Goal: Transaction & Acquisition: Purchase product/service

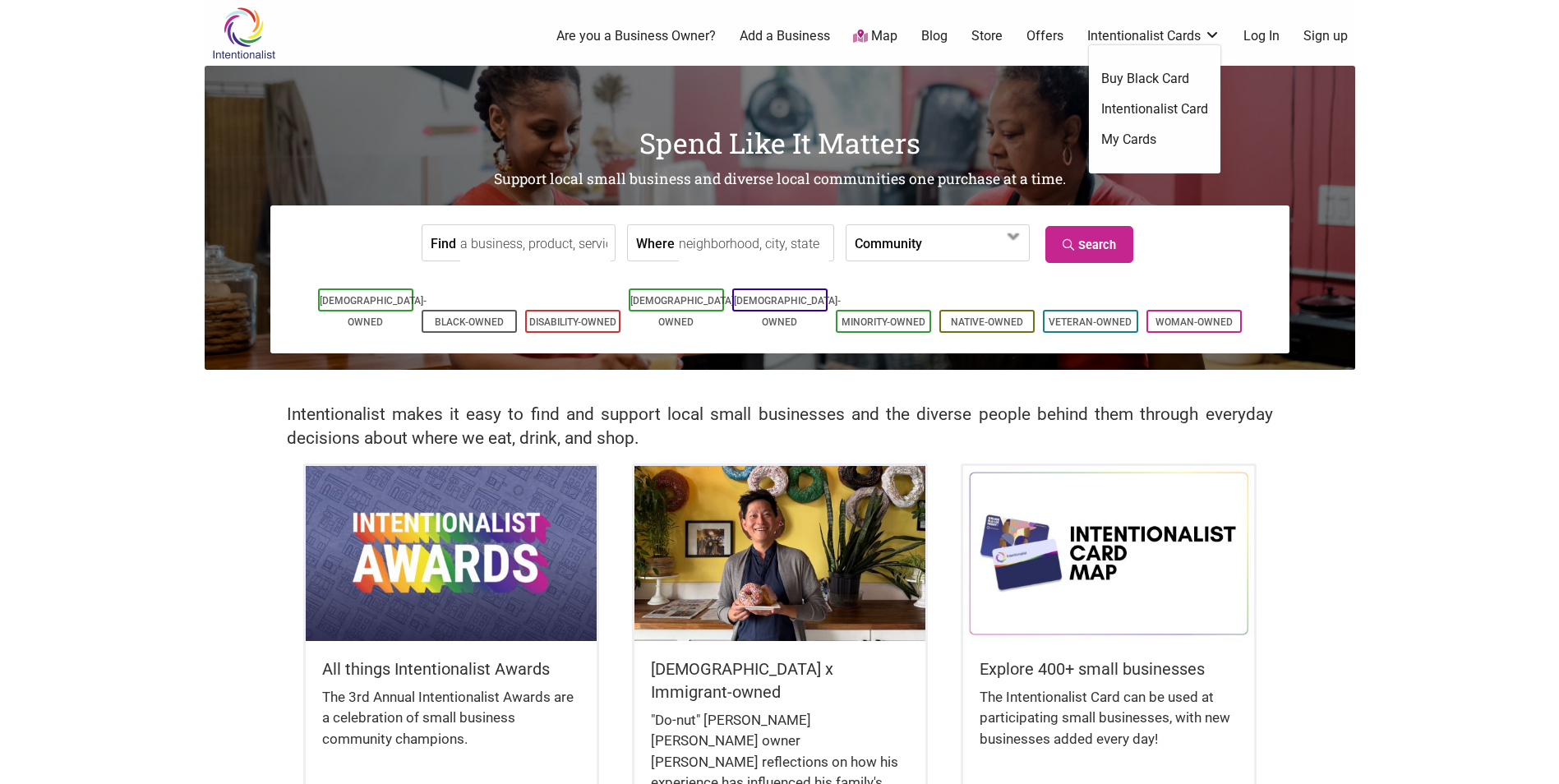
click at [1164, 102] on link "Intentionalist Card" at bounding box center [1155, 110] width 107 height 18
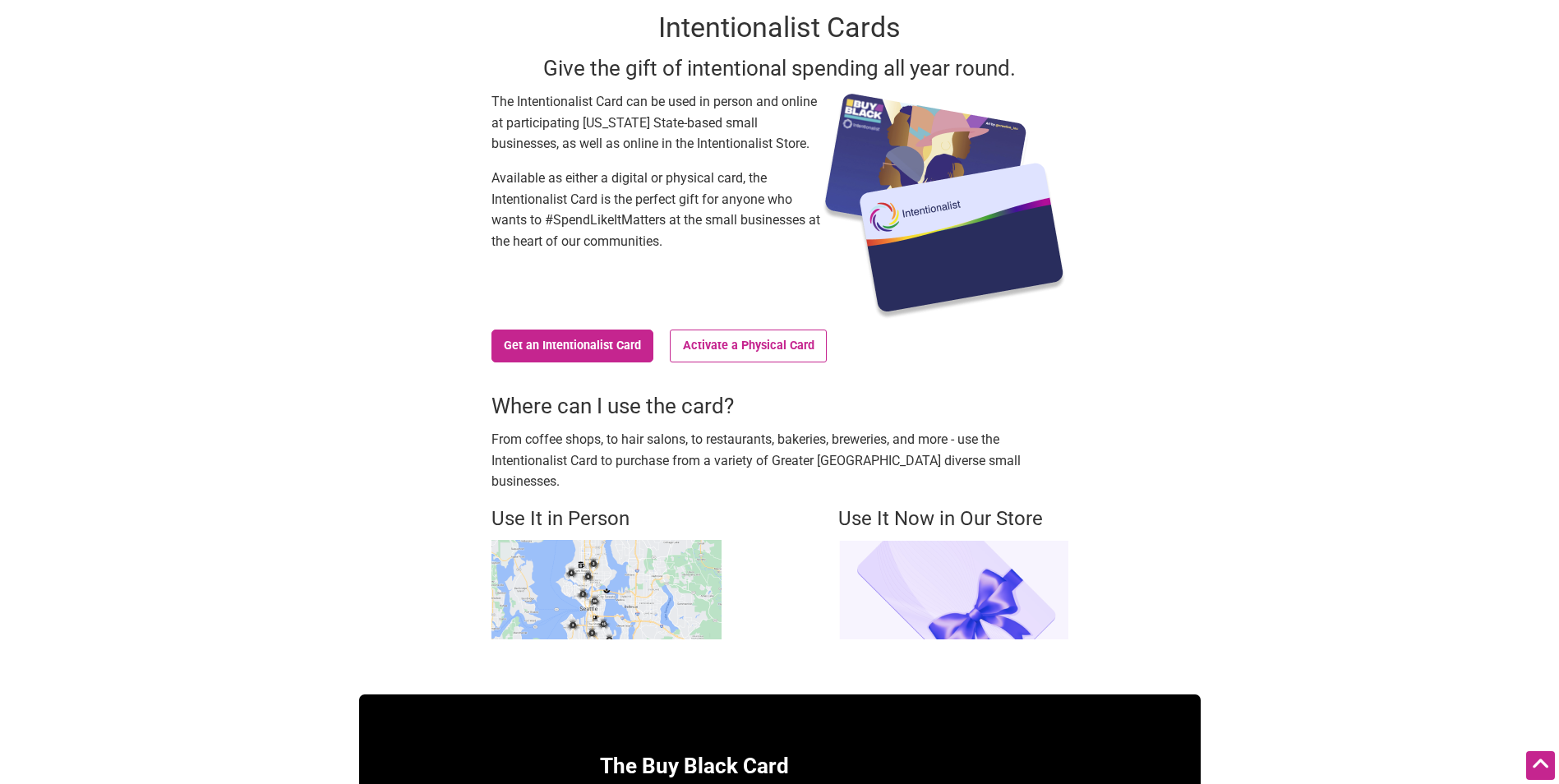
scroll to position [82, 0]
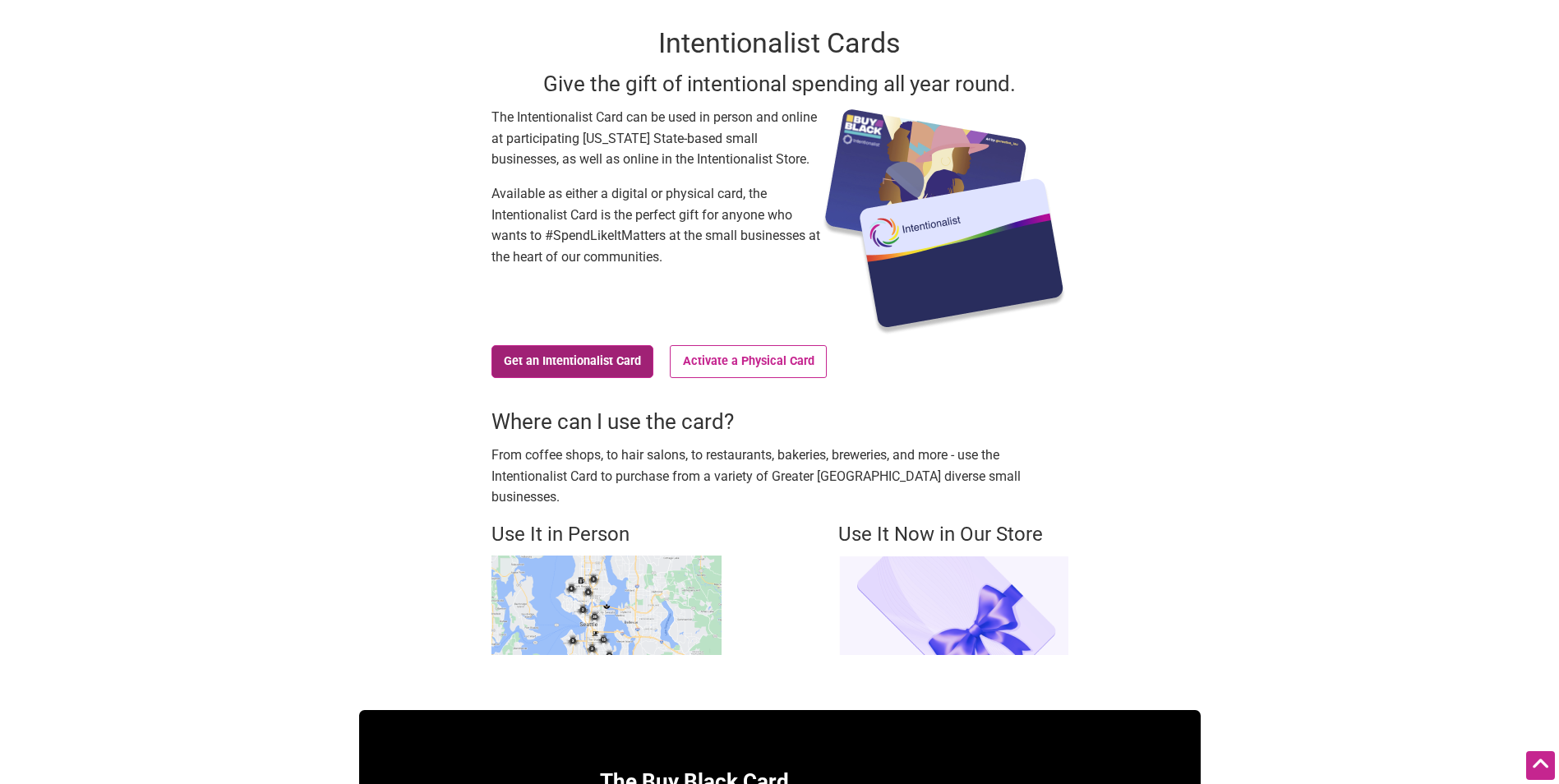
click at [604, 364] on link "Get an Intentionalist Card" at bounding box center [573, 361] width 163 height 33
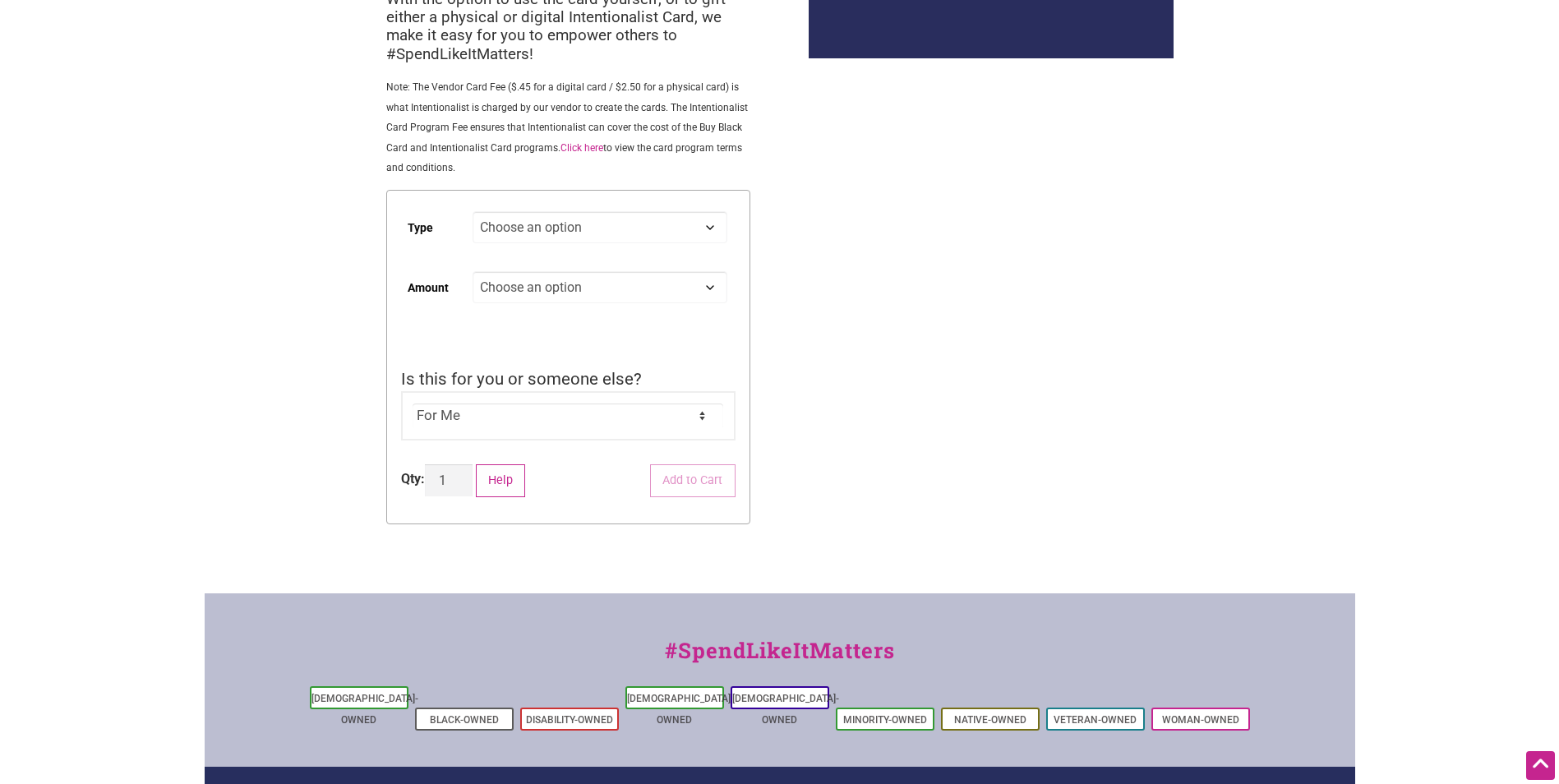
scroll to position [44, 0]
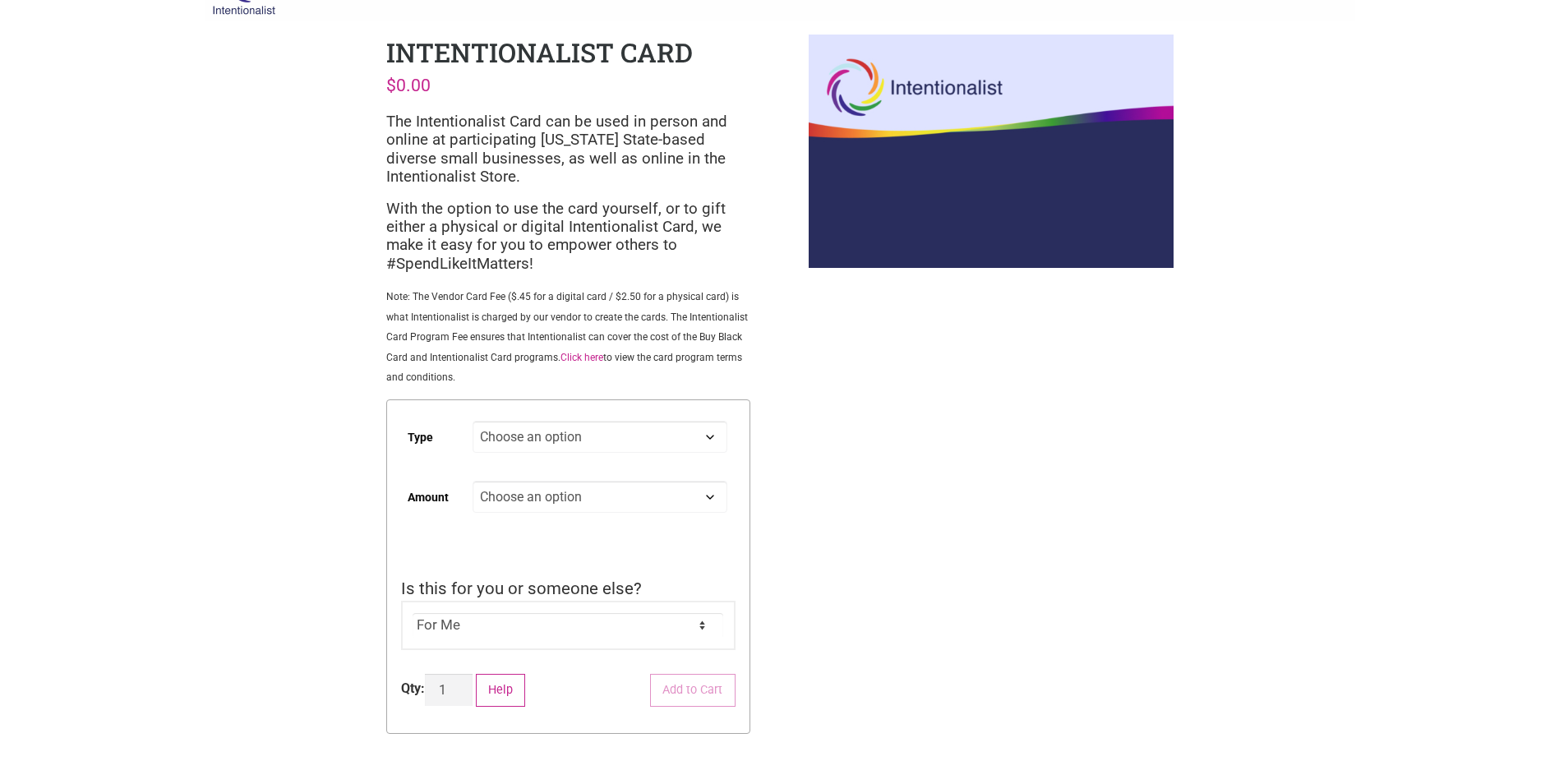
click at [510, 436] on select "Choose an option Digital Physical" at bounding box center [600, 436] width 254 height 32
click at [473, 420] on select "Choose an option Digital Physical" at bounding box center [600, 436] width 254 height 32
select select "Digital"
click at [513, 494] on select "Choose an option Custom 25 50 100 150 200 250 500" at bounding box center [600, 497] width 254 height 32
select select "Custom"
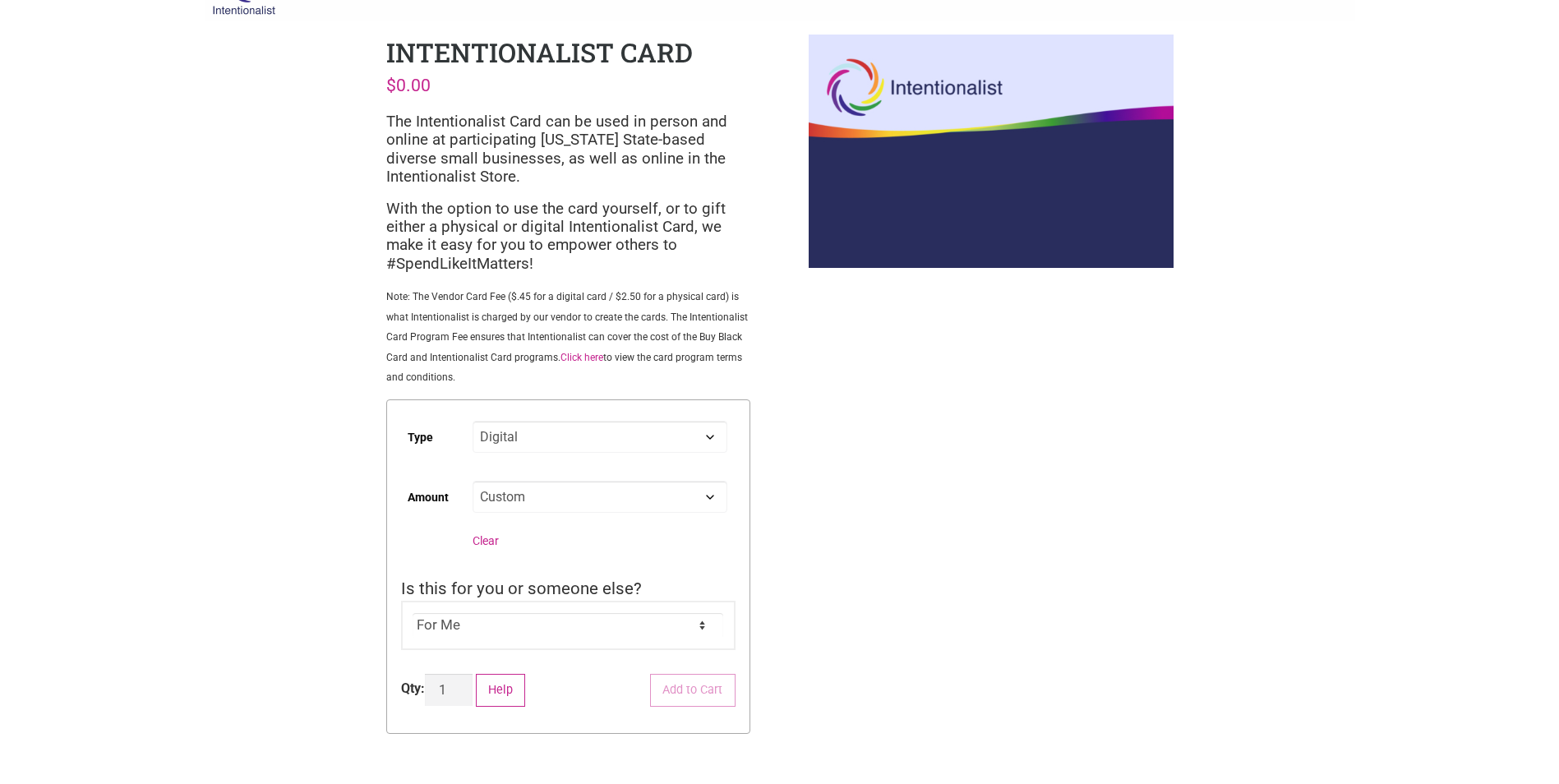
click at [473, 481] on select "Choose an option Custom 25 50 100 150 200 250 500" at bounding box center [600, 497] width 254 height 32
select select "Digital"
select select "Custom"
click at [476, 658] on input "Amount" at bounding box center [568, 655] width 335 height 32
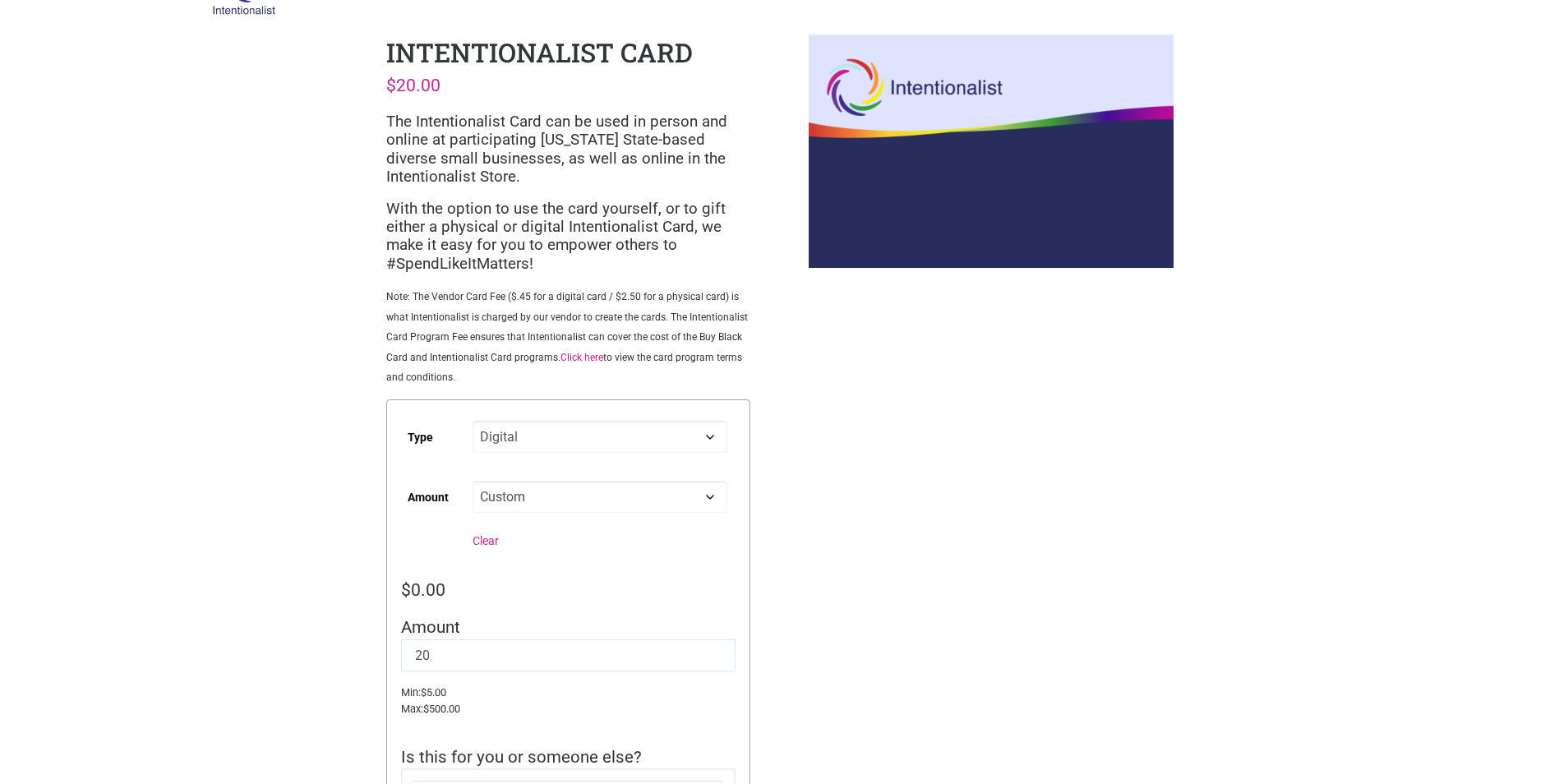
type input "20"
click at [797, 558] on div "Intentionalist Spend like it matters 0 Add a Business Map Blog Store Offers Int…" at bounding box center [779, 669] width 1150 height 1427
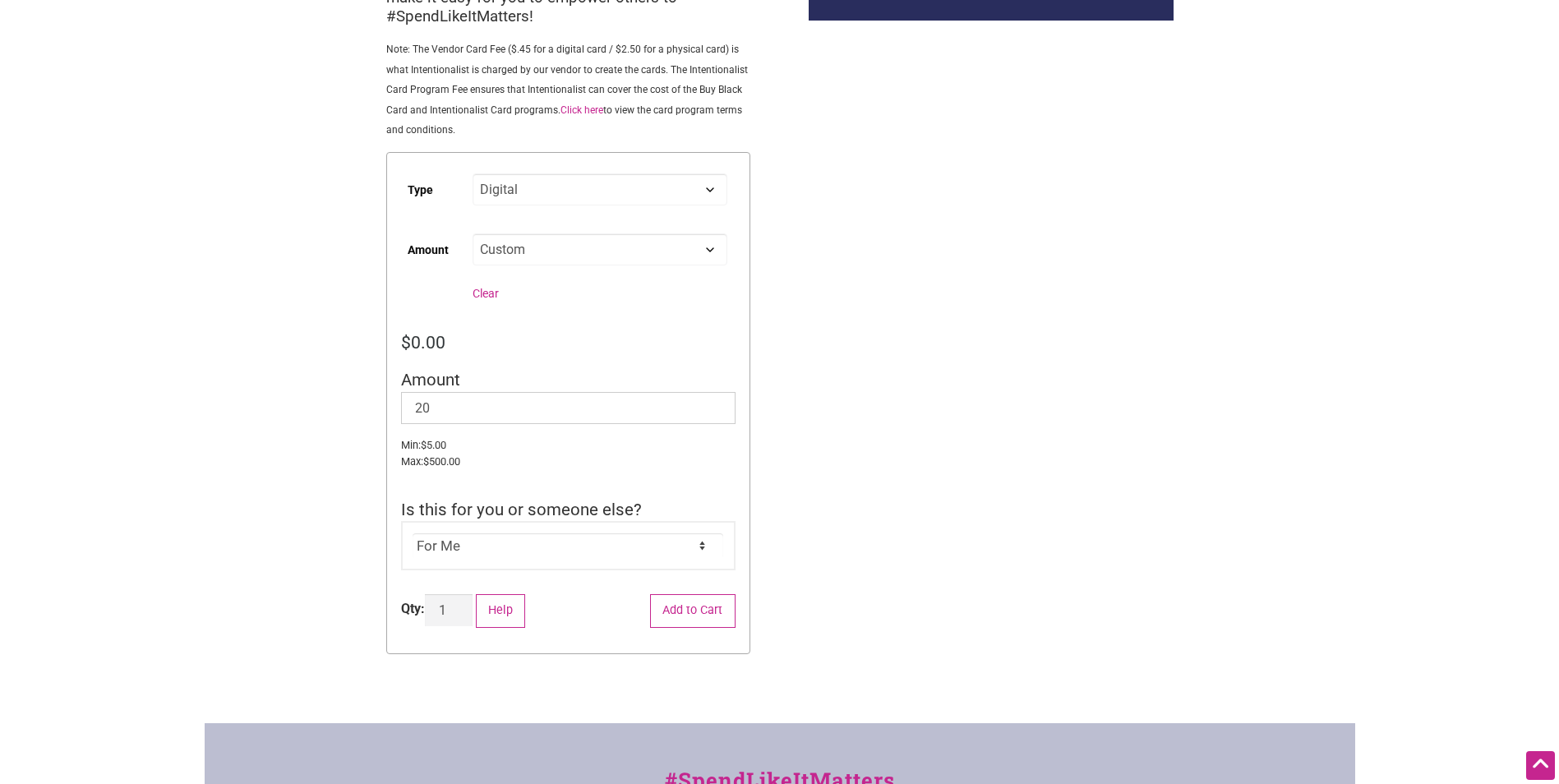
scroll to position [291, 0]
click at [695, 533] on div "For Me For Someone Else" at bounding box center [568, 546] width 335 height 49
click at [678, 561] on div "For Me For Someone Else" at bounding box center [568, 546] width 335 height 49
click at [689, 549] on select "For Me For Someone Else" at bounding box center [568, 546] width 311 height 25
select select "For Someone Else"
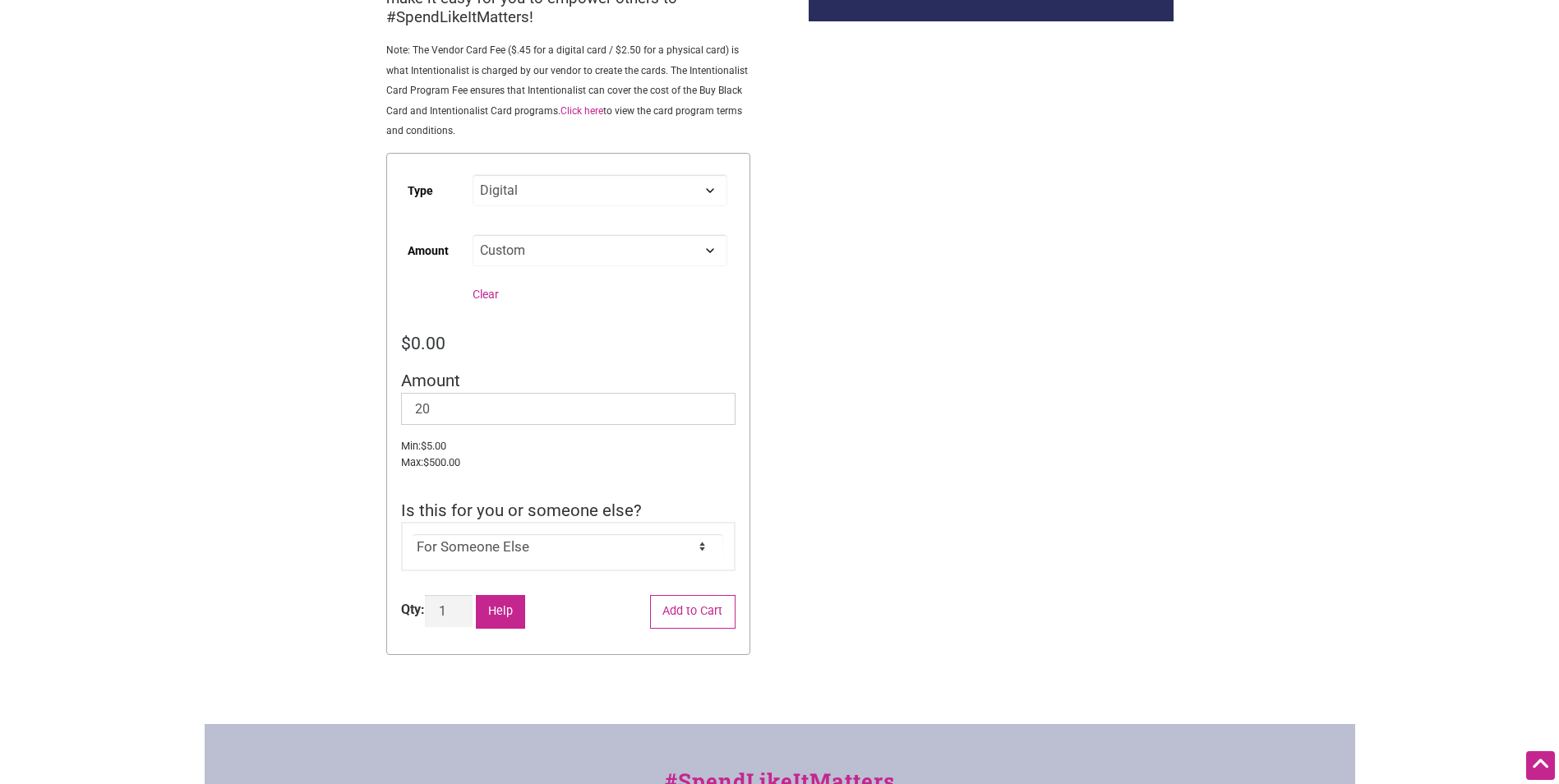
click at [413, 535] on select "For Me For Someone Else" at bounding box center [568, 546] width 311 height 25
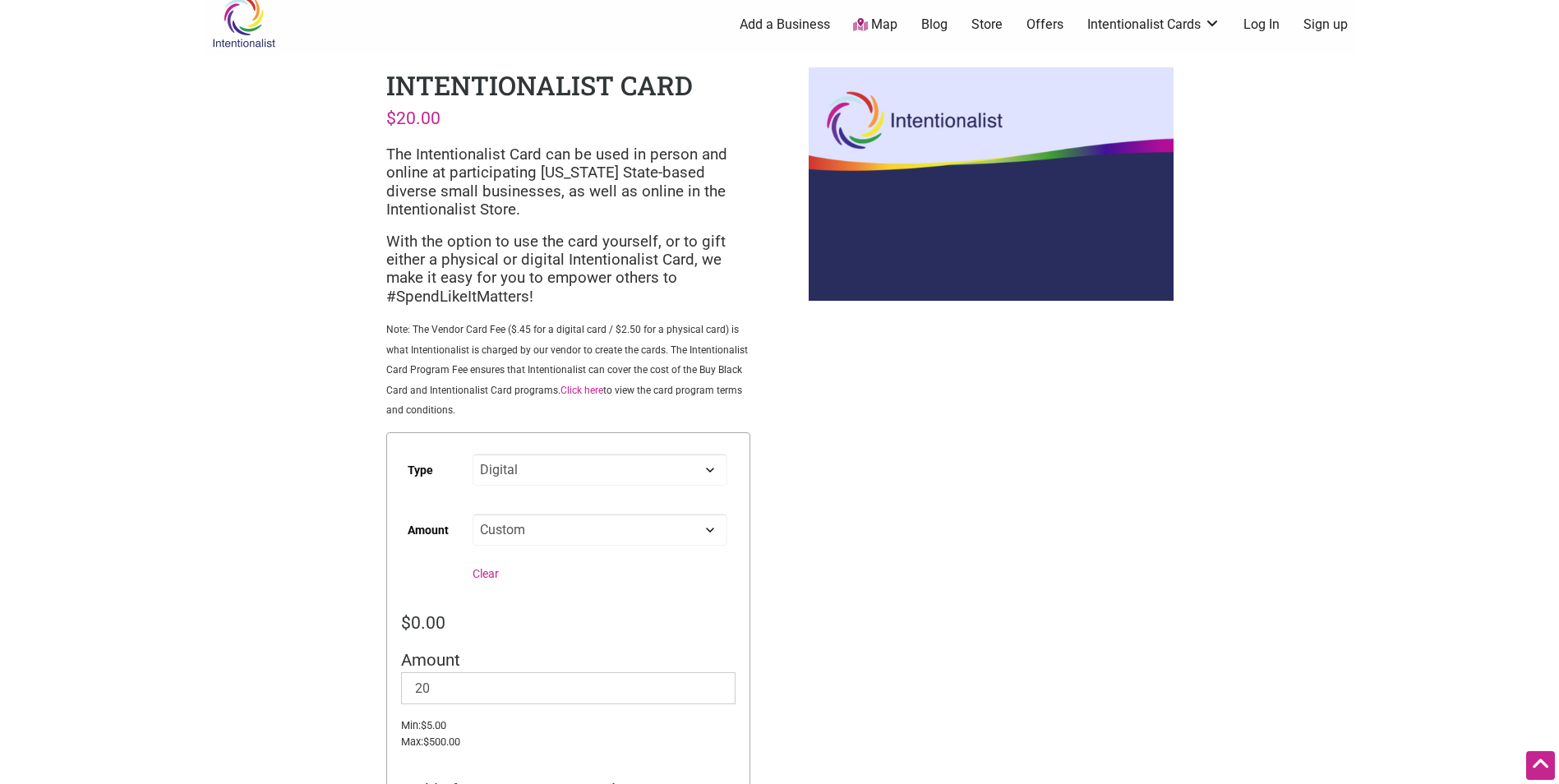
scroll to position [0, 0]
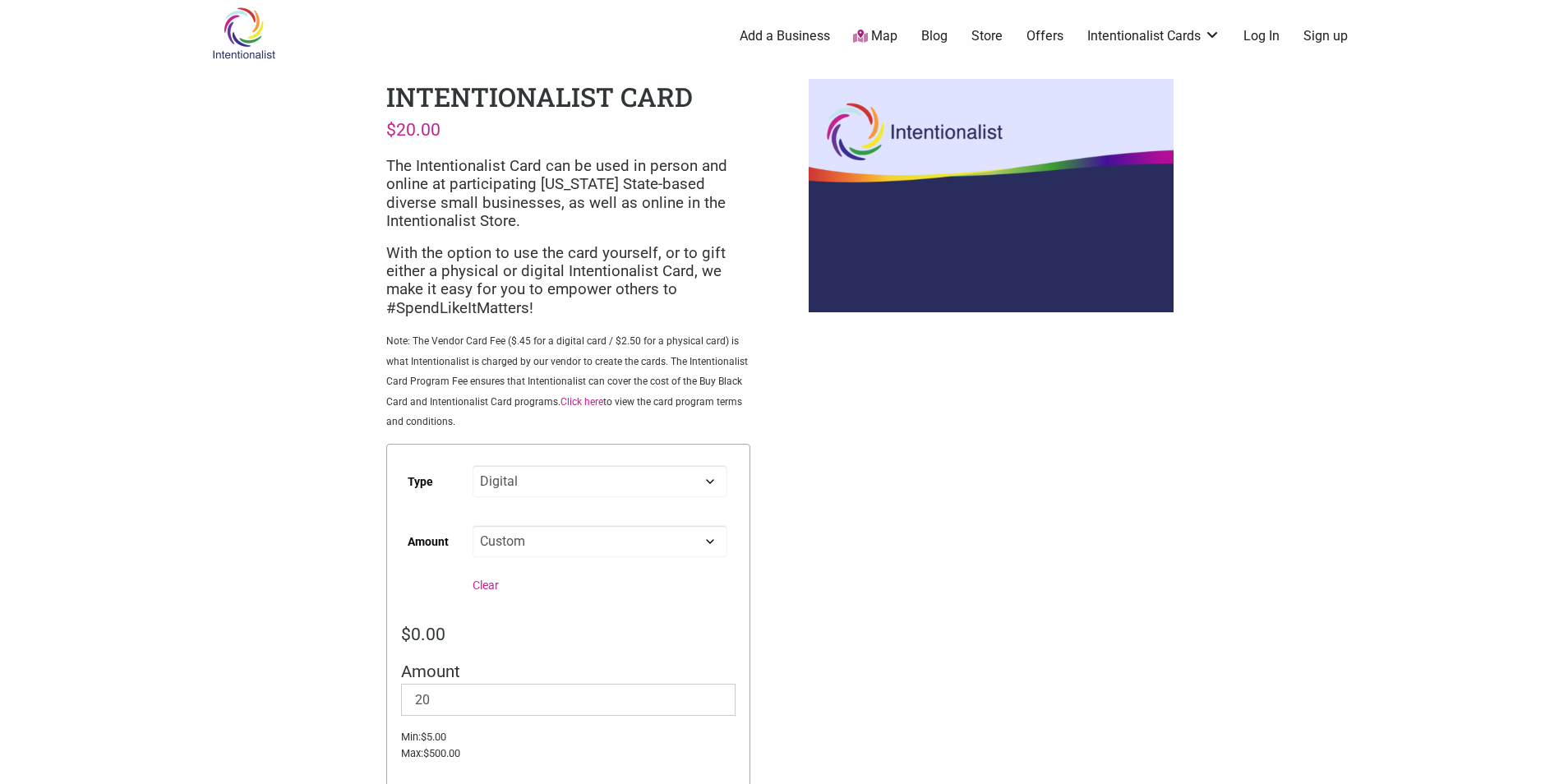
click at [556, 485] on select "Choose an option Digital Physical" at bounding box center [600, 481] width 254 height 32
select select "Physical"
click at [473, 465] on select "Choose an option Digital Physical" at bounding box center [600, 481] width 254 height 32
select select "Custom"
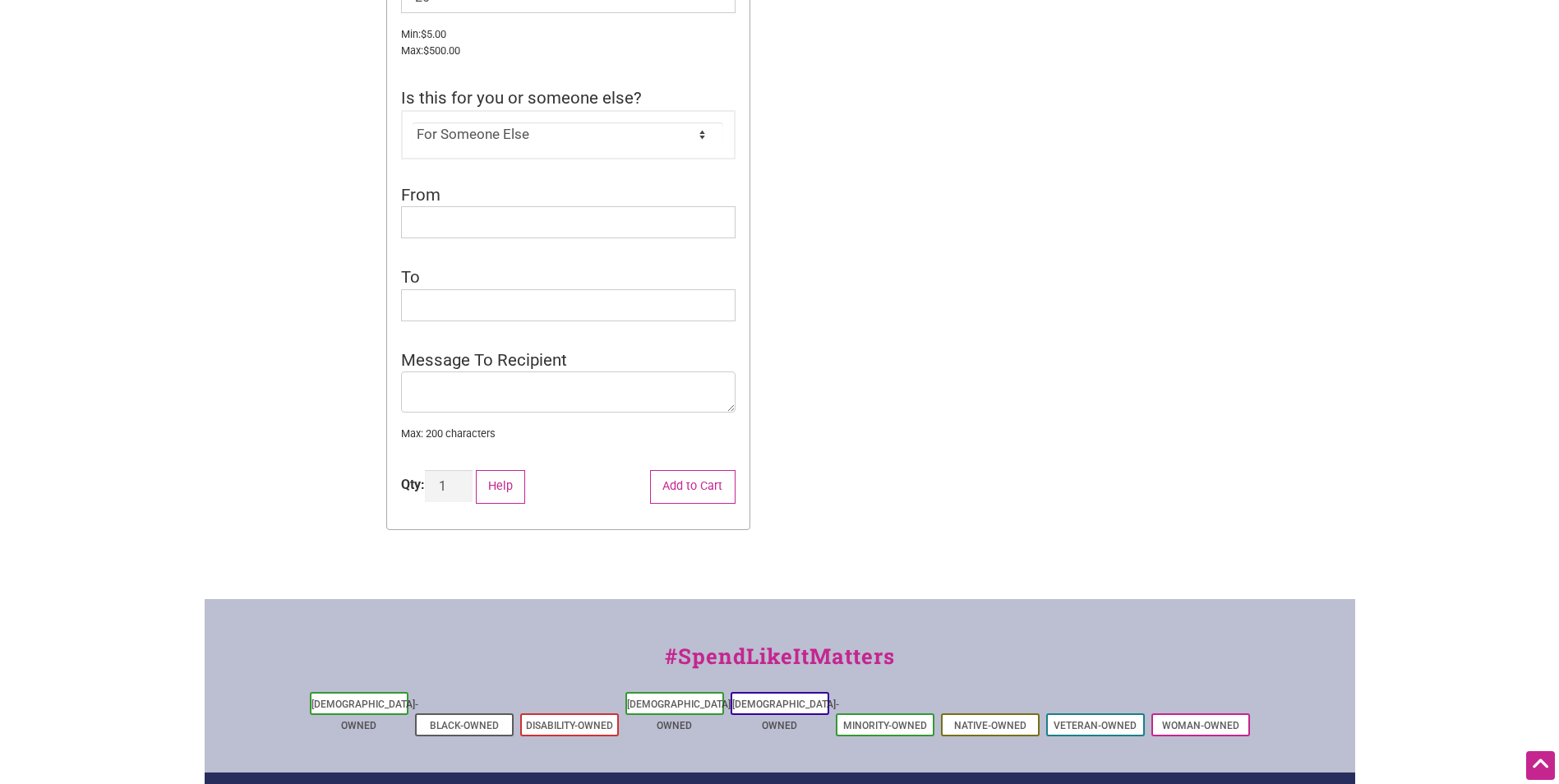
scroll to position [739, 0]
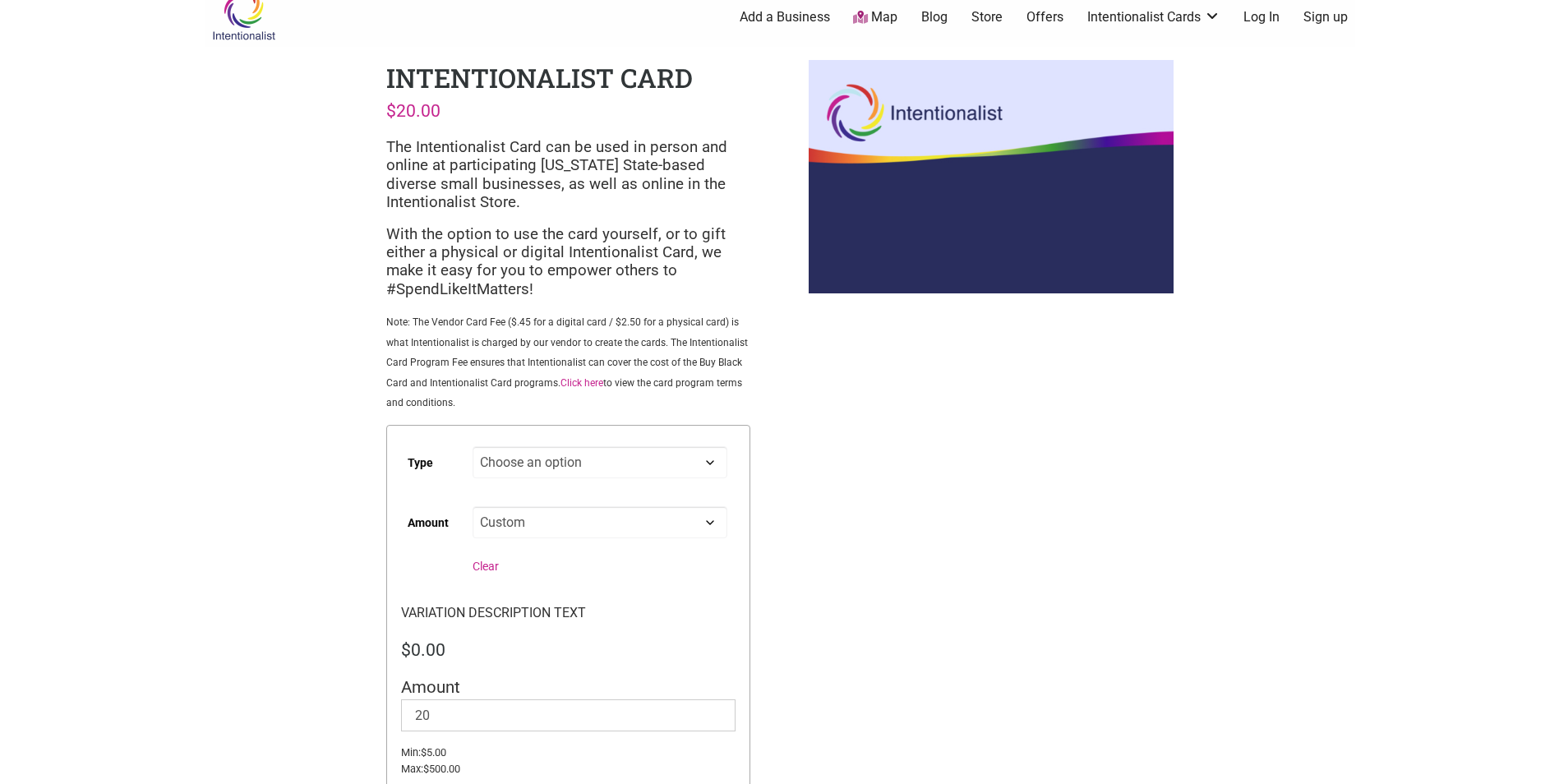
scroll to position [0, 0]
